Goal: Register for event/course

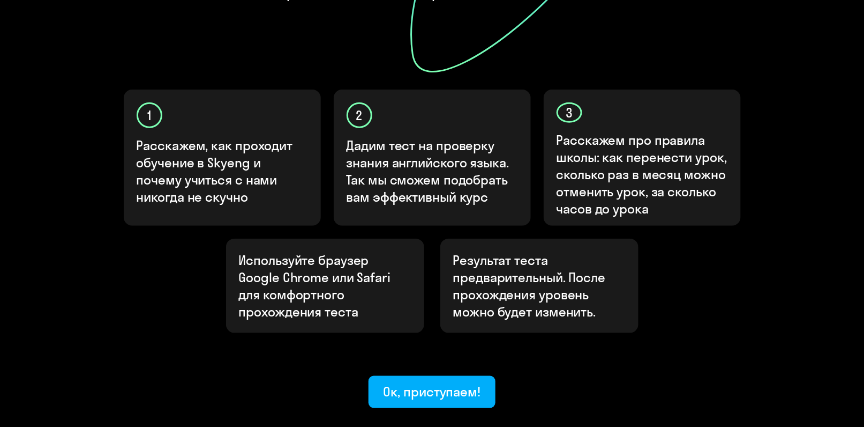
scroll to position [322, 0]
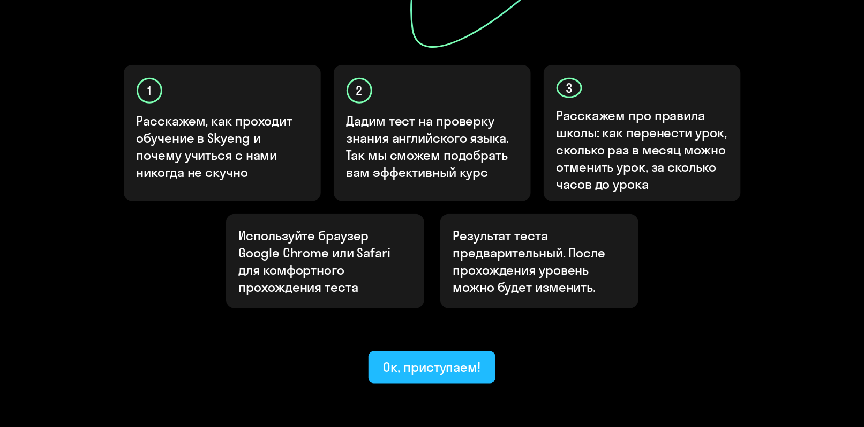
click at [412, 358] on div "Ок, приступаем!" at bounding box center [433, 366] width 98 height 17
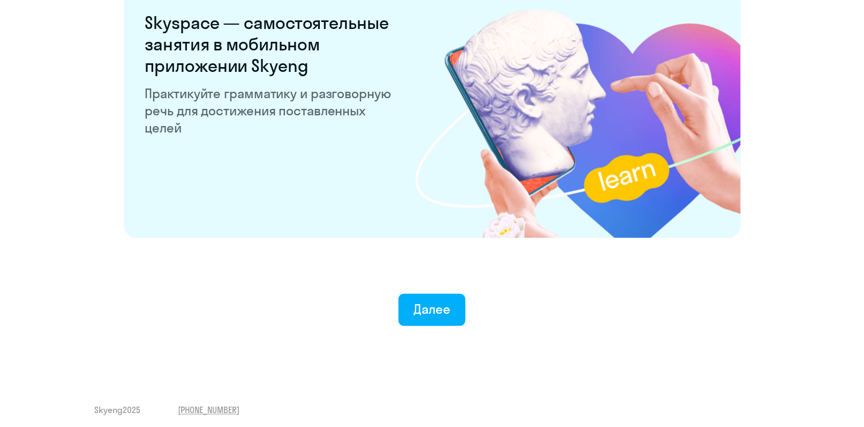
scroll to position [2057, 0]
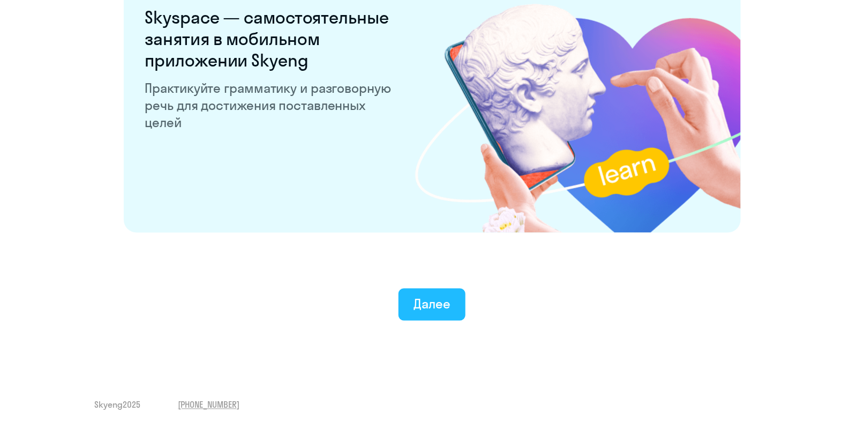
click at [428, 306] on div "Далее" at bounding box center [432, 303] width 37 height 17
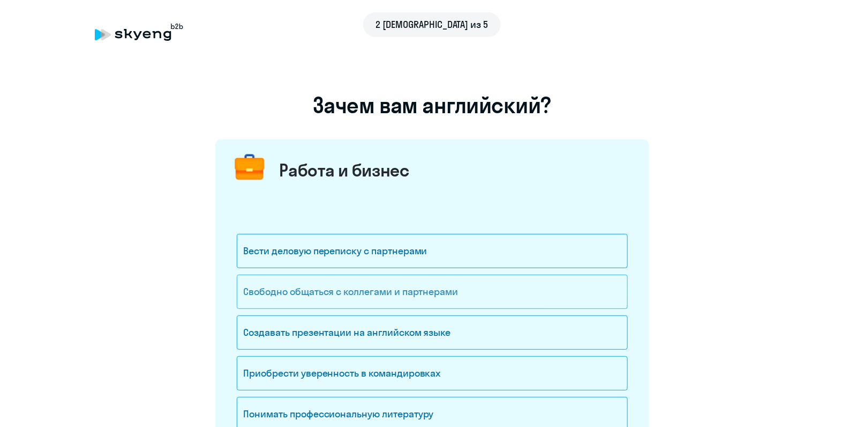
click at [422, 288] on div "Свободно общаться с коллегами и партнерами" at bounding box center [432, 291] width 391 height 34
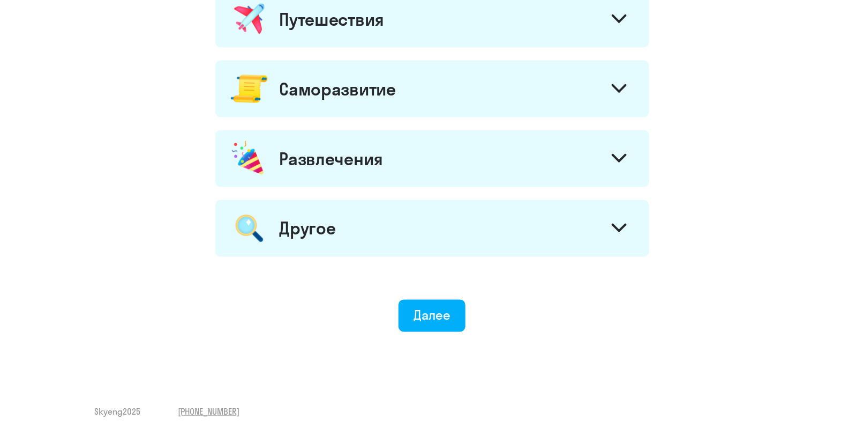
scroll to position [590, 0]
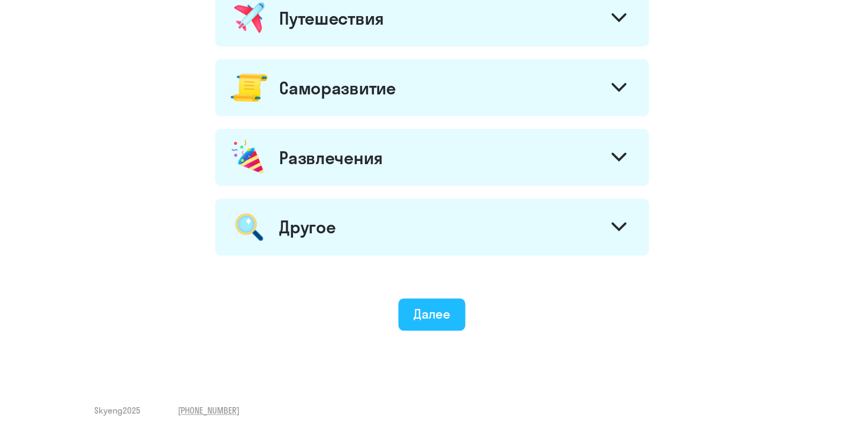
click at [435, 318] on div "Далее" at bounding box center [432, 313] width 37 height 17
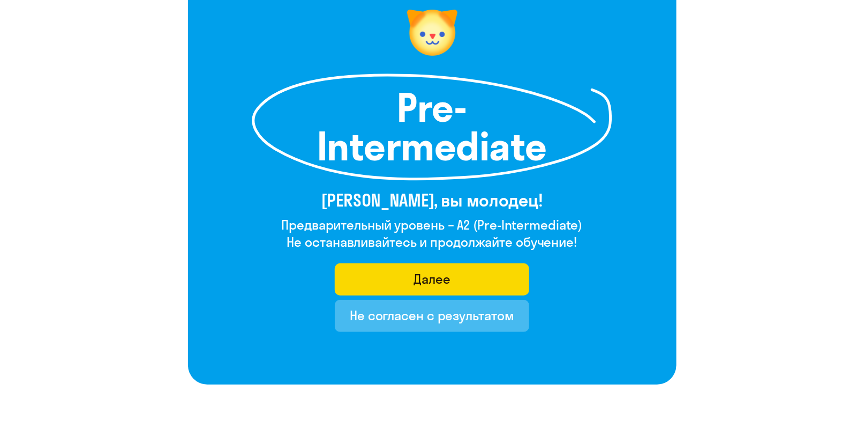
scroll to position [107, 0]
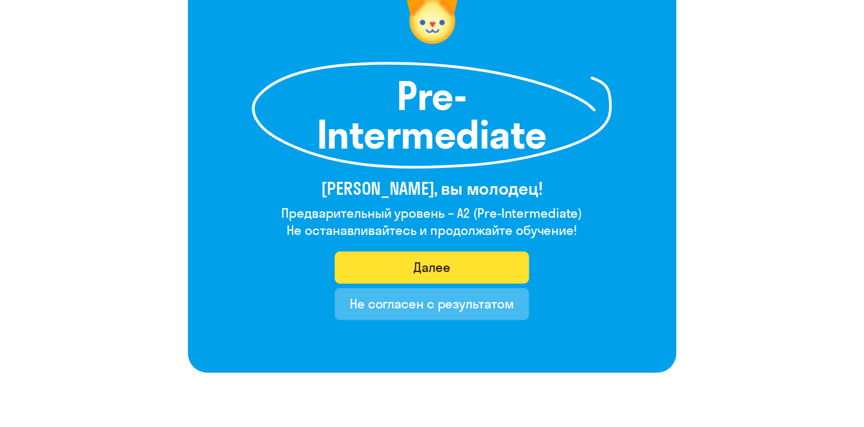
click at [456, 263] on button "Далее" at bounding box center [432, 267] width 195 height 32
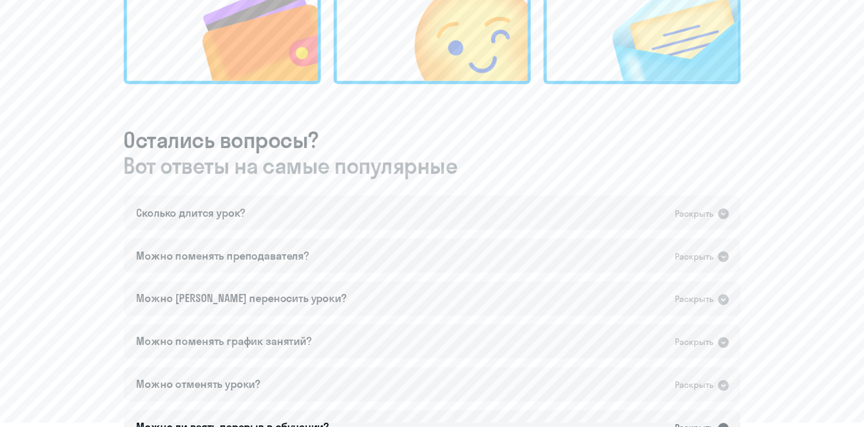
scroll to position [372, 0]
